Goal: Information Seeking & Learning: Learn about a topic

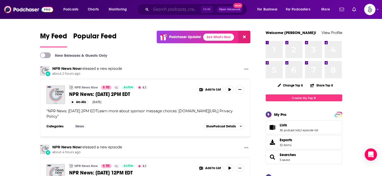
click at [165, 12] on input "Search podcasts, credits, & more..." at bounding box center [176, 9] width 50 height 8
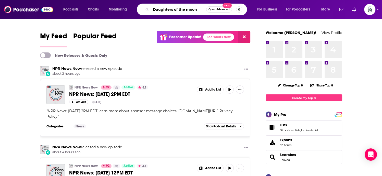
type input "Daughters of the moon"
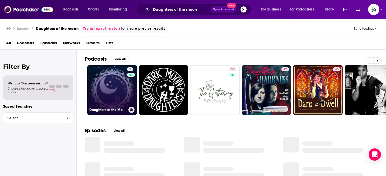
click at [106, 85] on link "3 Daughters of the Moon" at bounding box center [111, 89] width 49 height 49
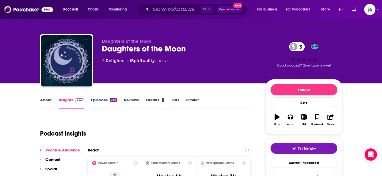
click at [45, 99] on link "About" at bounding box center [45, 103] width 11 height 12
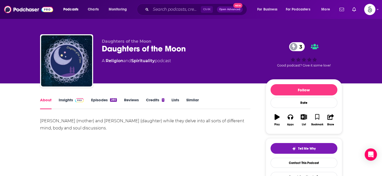
click at [45, 99] on link "About" at bounding box center [45, 103] width 11 height 12
click at [100, 100] on link "Episodes 280" at bounding box center [104, 103] width 26 height 12
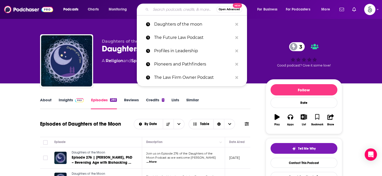
click at [164, 11] on input "Search podcasts, credits, & more..." at bounding box center [184, 9] width 66 height 8
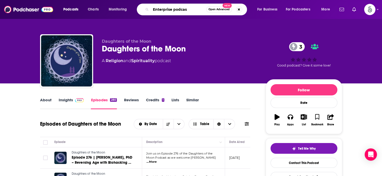
type input "Enterprise podcast"
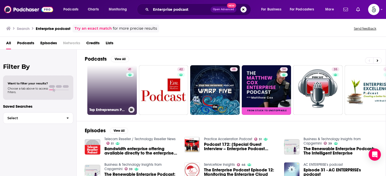
click at [113, 91] on link "41 Top Entrepreneurs Podcast | Enterprise Podcast Network" at bounding box center [111, 89] width 49 height 49
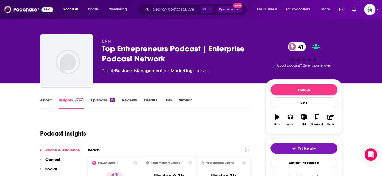
click at [46, 98] on link "About" at bounding box center [45, 103] width 11 height 12
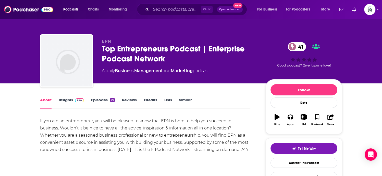
click at [46, 98] on link "About" at bounding box center [45, 103] width 11 height 12
click at [65, 98] on link "Insights" at bounding box center [71, 103] width 25 height 12
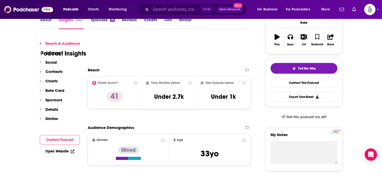
scroll to position [99, 0]
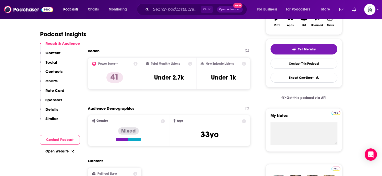
click at [46, 71] on p "Contacts" at bounding box center [53, 71] width 17 height 5
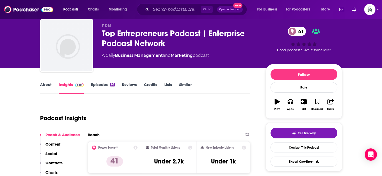
scroll to position [0, 0]
